Goal: Information Seeking & Learning: Learn about a topic

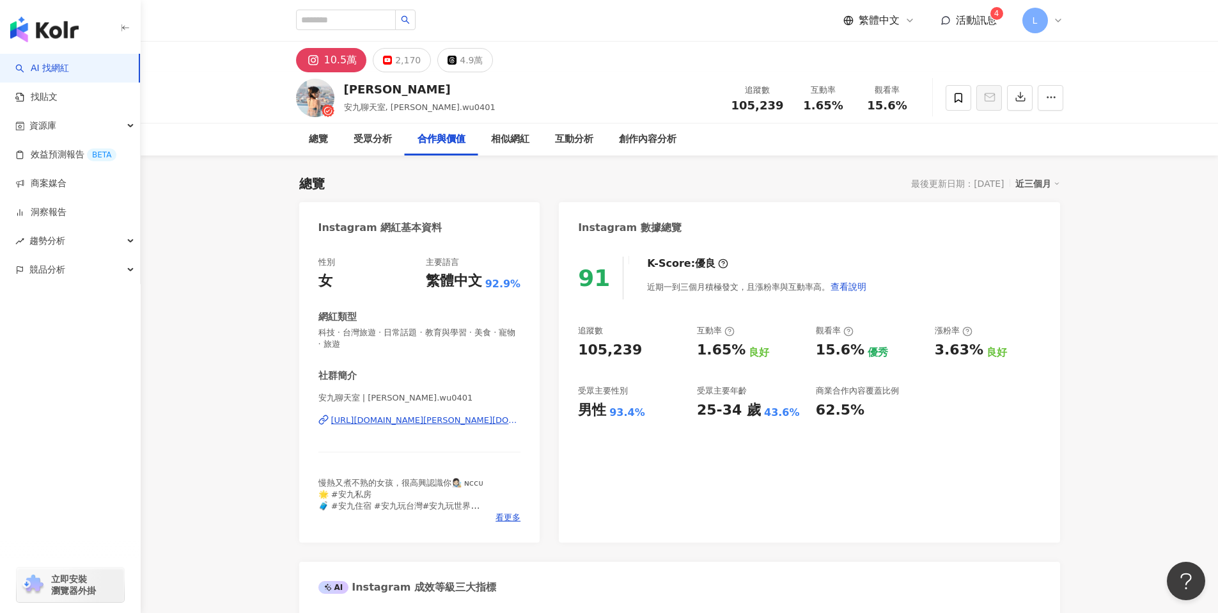
click at [1059, 12] on div "L" at bounding box center [1043, 21] width 41 height 26
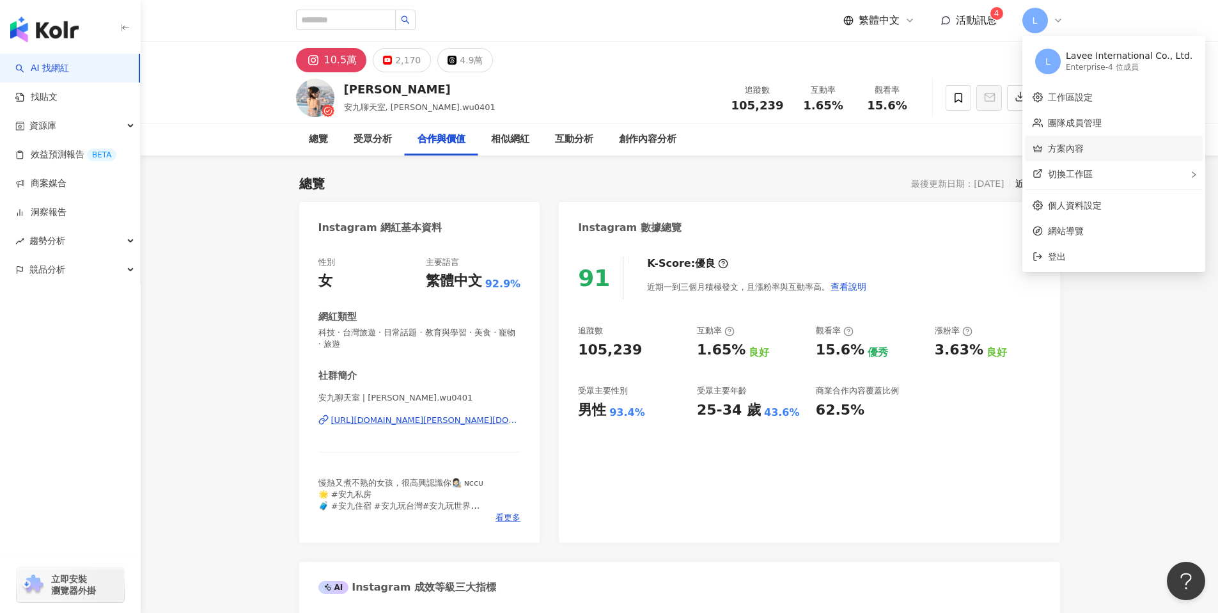
click at [1069, 154] on link "方案內容" at bounding box center [1066, 148] width 36 height 10
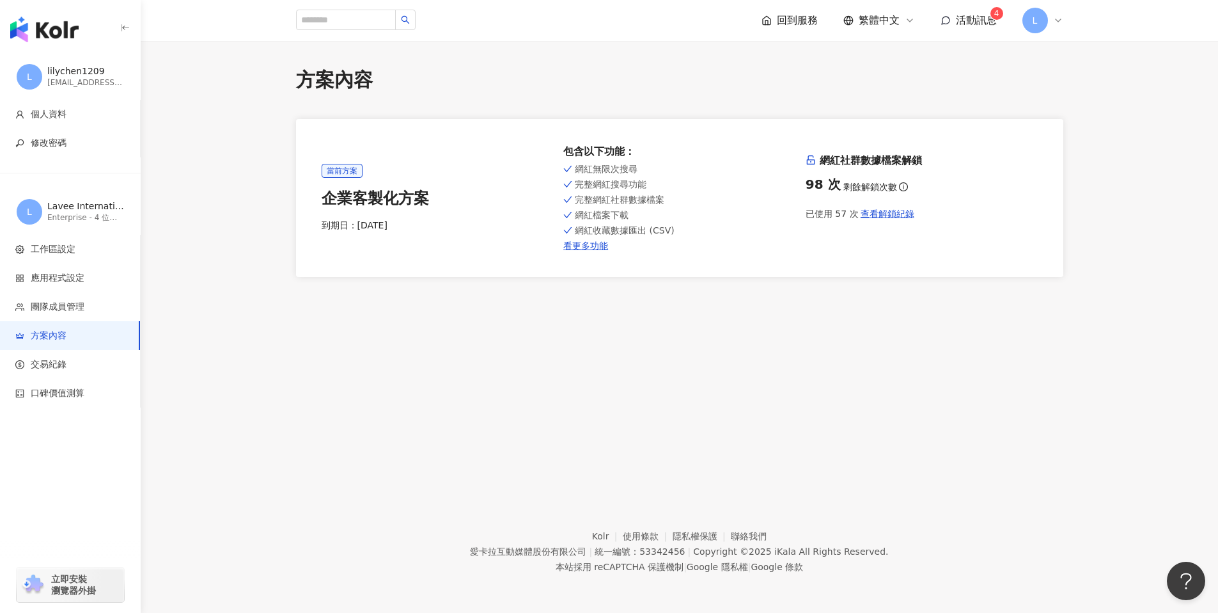
click at [941, 217] on div "已使用 57 次 查看解鎖紀錄" at bounding box center [922, 214] width 232 height 26
click at [583, 246] on link "看更多功能" at bounding box center [679, 245] width 232 height 10
click at [706, 274] on div "當前方案 企業客製化方案 到期日： [DATE] 包含以下功能 ： 網紅無限次搜尋 完整網紅搜尋功能 完整網紅社群數據檔案 網紅檔案下載 網紅收藏數據匯出 (…" at bounding box center [680, 198] width 768 height 158
click at [967, 248] on div "當前方案 企業客製化方案 到期日： [DATE] 包含以下功能 ： 網紅無限次搜尋 完整網紅搜尋功能 完整網紅社群數據檔案 網紅檔案下載 網紅收藏數據匯出 (…" at bounding box center [680, 198] width 716 height 107
click at [996, 240] on div "網紅社群數據檔案解鎖 98 次 剩餘解鎖次數 已使用 57 次 查看解鎖紀錄" at bounding box center [922, 198] width 232 height 88
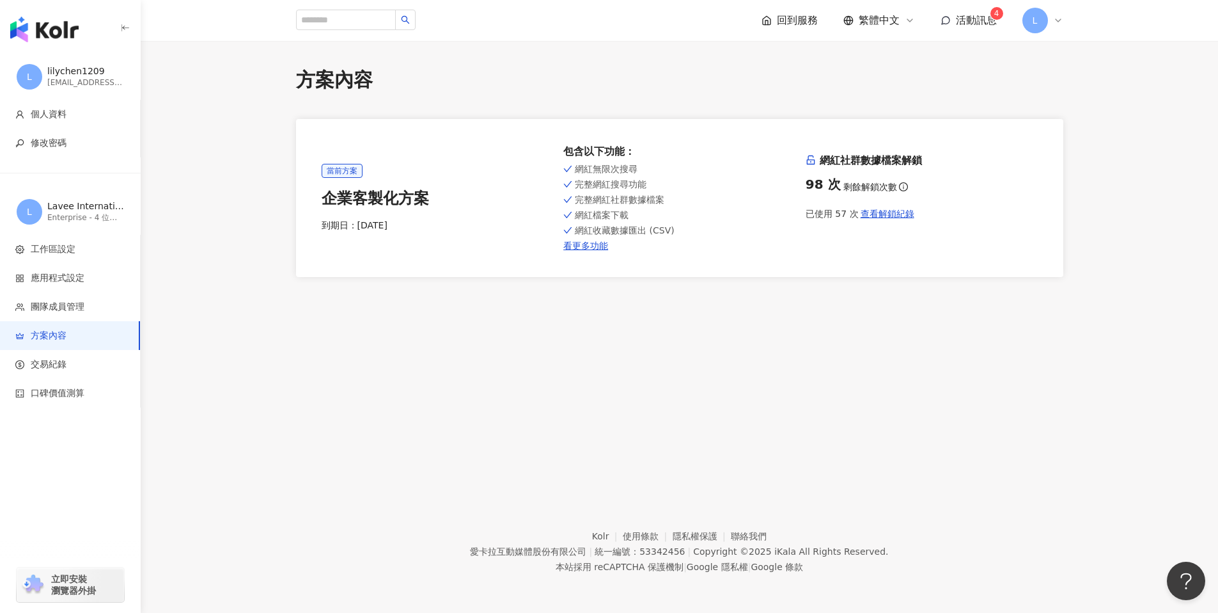
click at [1110, 241] on main "方案內容 當前方案 企業客製化方案 到期日： [DATE] 包含以下功能 ： 網紅無限次搜尋 完整網紅搜尋功能 完整網紅社群數據檔案 網紅檔案下載 網紅收藏數…" at bounding box center [680, 172] width 1078 height 210
drag, startPoint x: 707, startPoint y: 379, endPoint x: 757, endPoint y: 379, distance: 49.9
click at [707, 379] on div "方案內容 當前方案 企業客製化方案 到期日： 2025/12/31 包含以下功能 ： 網紅無限次搜尋 完整網紅搜尋功能 完整網紅社群數據檔案 網紅檔案下載 網…" at bounding box center [680, 256] width 1078 height 430
click at [975, 402] on div "方案內容 當前方案 企業客製化方案 到期日： 2025/12/31 包含以下功能 ： 網紅無限次搜尋 完整網紅搜尋功能 完整網紅社群數據檔案 網紅檔案下載 網…" at bounding box center [680, 256] width 1078 height 430
click at [862, 414] on div "方案內容 當前方案 企業客製化方案 到期日： [DATE] 包含以下功能 ： 網紅無限次搜尋 完整網紅搜尋功能 完整網紅社群數據檔案 網紅檔案下載 網紅收藏數…" at bounding box center [680, 256] width 1078 height 430
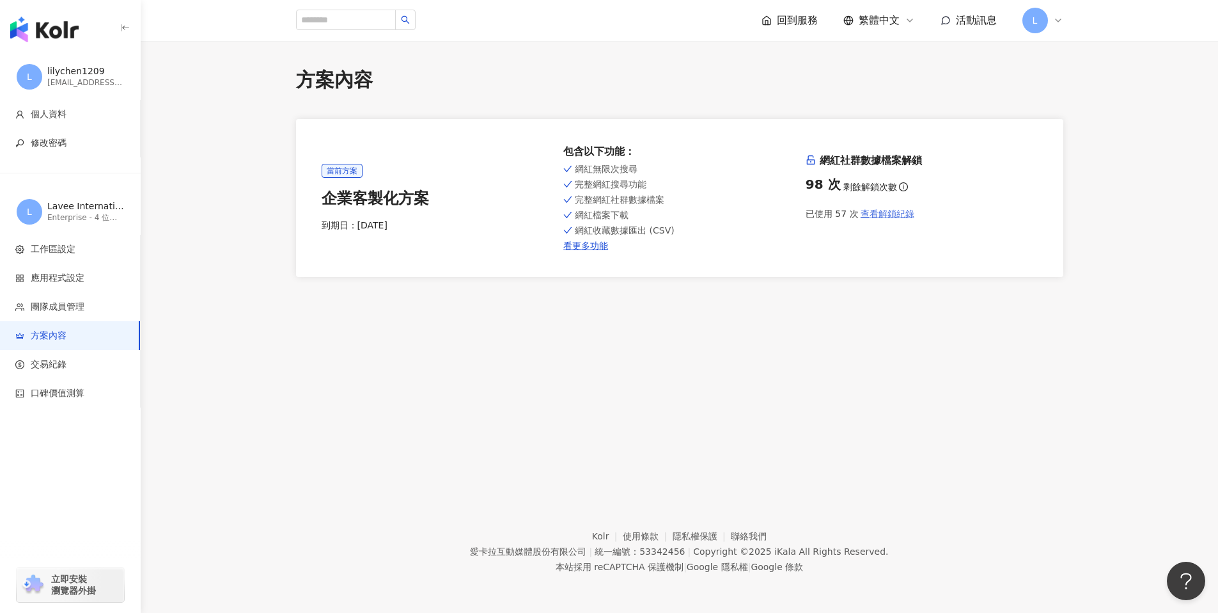
click at [901, 217] on span "查看解鎖紀錄" at bounding box center [888, 214] width 54 height 10
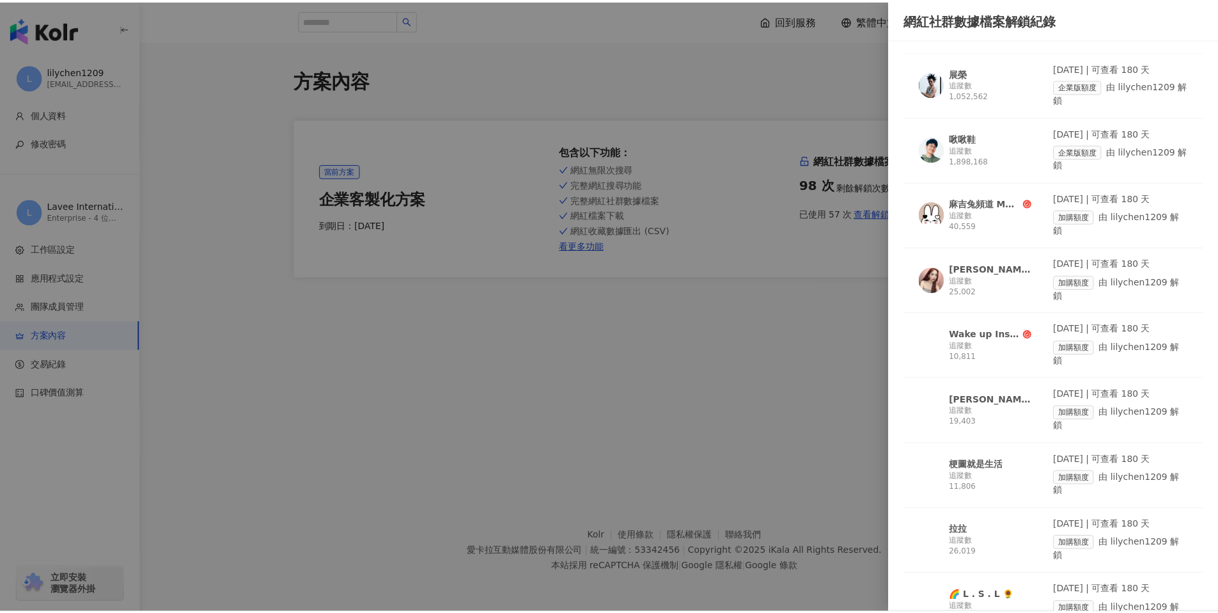
scroll to position [3087, 0]
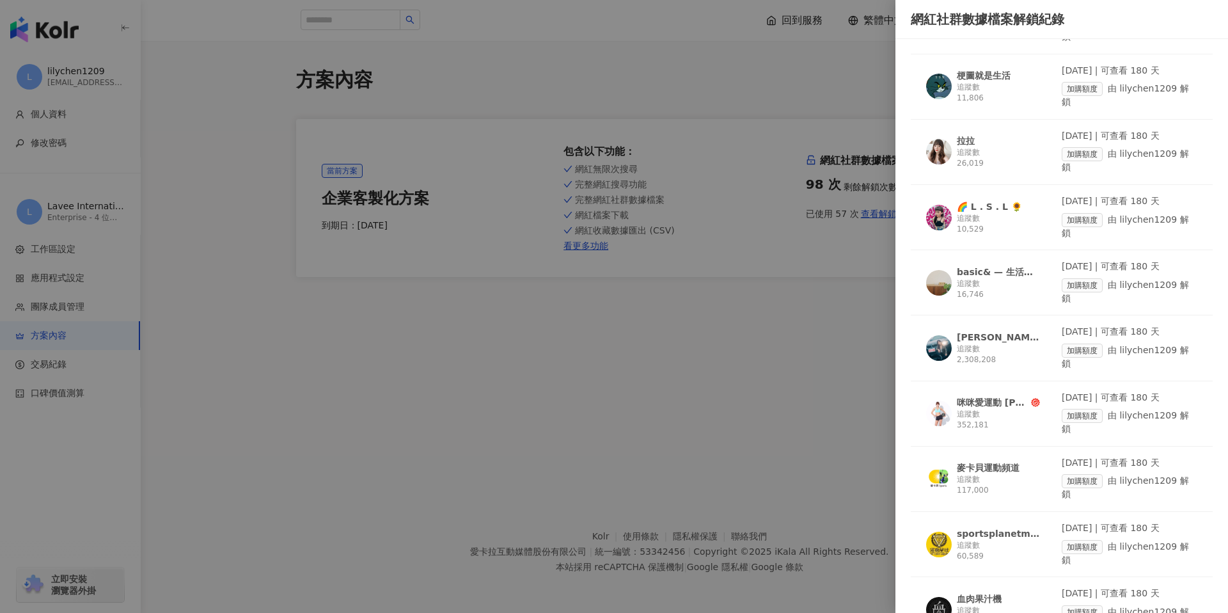
click at [688, 369] on div at bounding box center [614, 306] width 1228 height 613
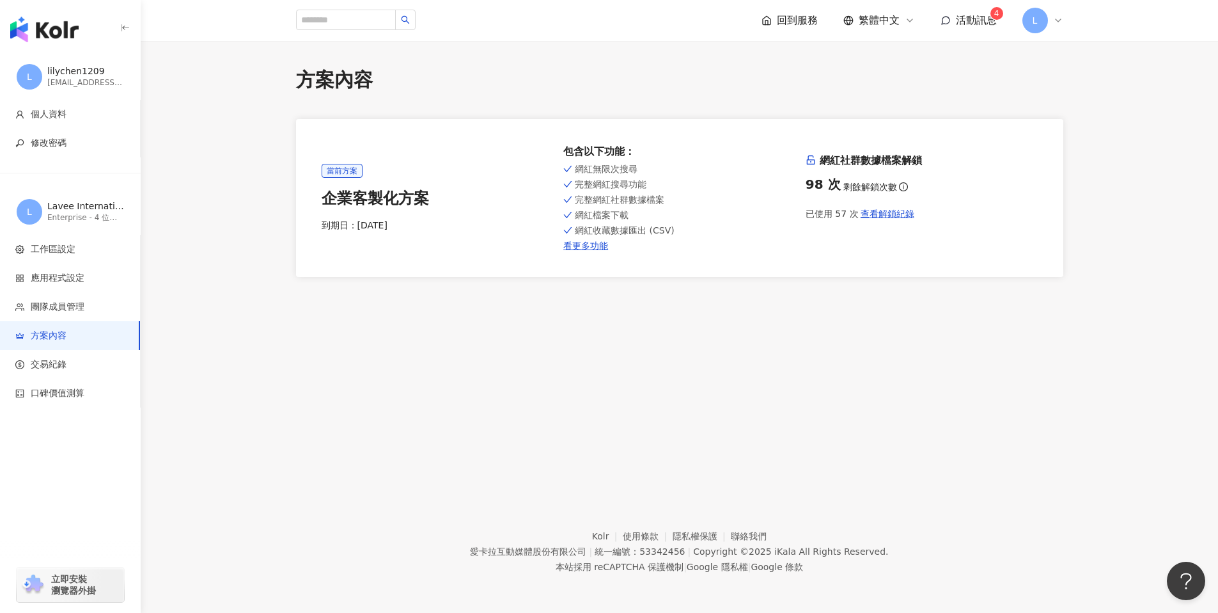
drag, startPoint x: 872, startPoint y: 382, endPoint x: 1128, endPoint y: 137, distance: 354.2
click at [883, 381] on div "方案內容 當前方案 企業客製化方案 到期日： [DATE] 包含以下功能 ： 網紅無限次搜尋 完整網紅搜尋功能 完整網紅社群數據檔案 網紅檔案下載 網紅收藏數…" at bounding box center [680, 256] width 1078 height 430
